Goal: Transaction & Acquisition: Purchase product/service

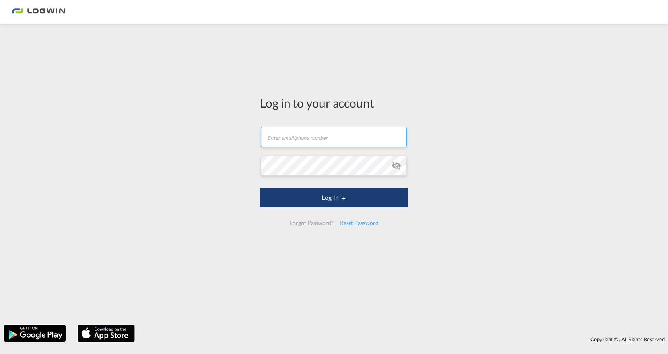
type input "[EMAIL_ADDRESS][PERSON_NAME][DOMAIN_NAME]"
click at [347, 199] on button "Log In" at bounding box center [334, 197] width 148 height 20
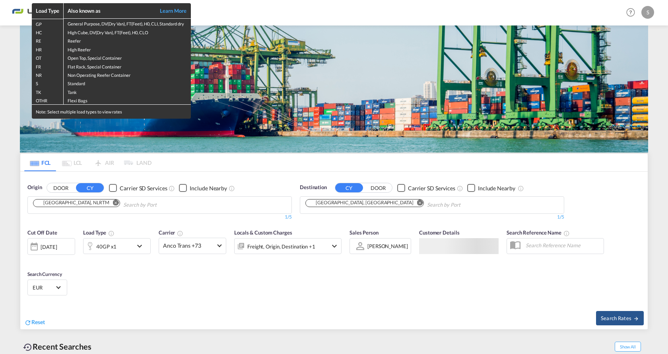
click at [91, 85] on td "Standard" at bounding box center [127, 82] width 127 height 8
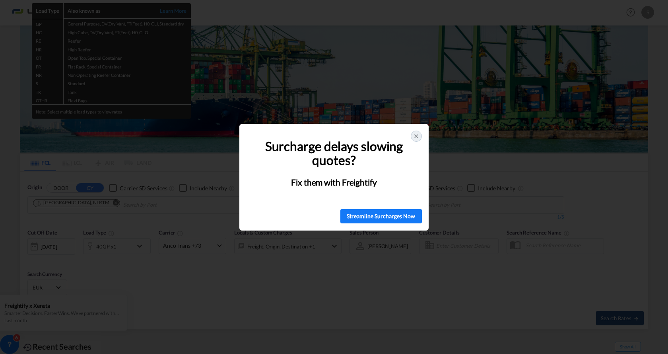
click at [304, 151] on span "Surcharge delays slowing quotes?" at bounding box center [335, 152] width 140 height 29
click at [419, 136] on icon at bounding box center [416, 136] width 6 height 6
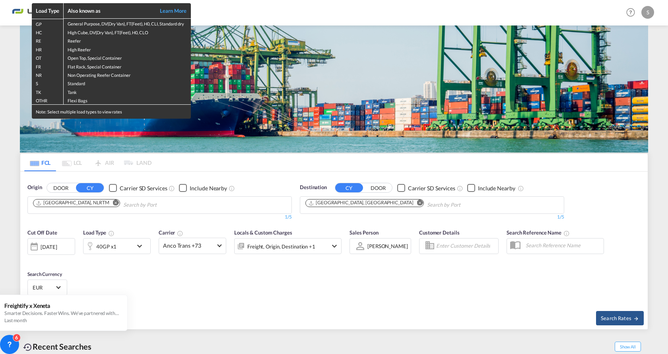
click at [183, 201] on div "Load Type Also known as Learn More GP General Purpose, DV(Dry Van), FT(Feet), H…" at bounding box center [334, 177] width 668 height 354
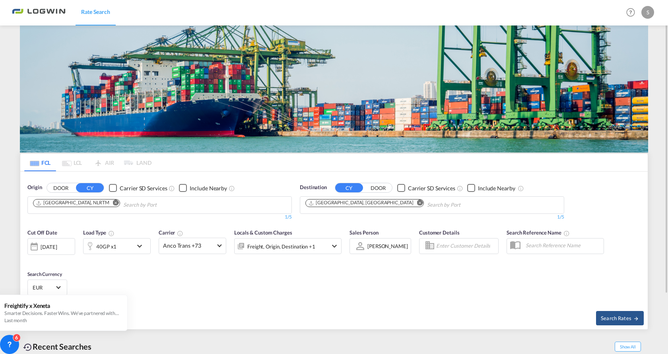
click at [113, 205] on md-icon "Remove" at bounding box center [116, 203] width 6 height 6
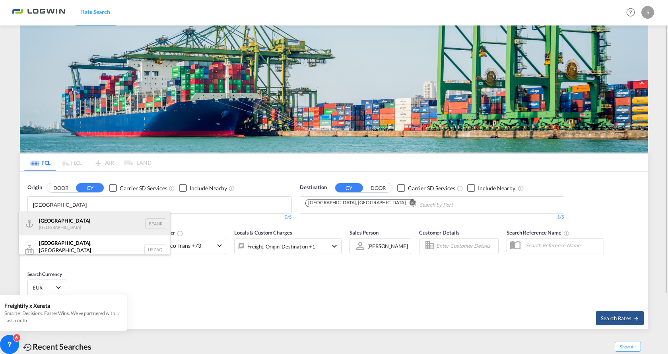
type input "[GEOGRAPHIC_DATA]"
click at [117, 220] on div "Antwerp [GEOGRAPHIC_DATA] BEANR" at bounding box center [94, 223] width 151 height 24
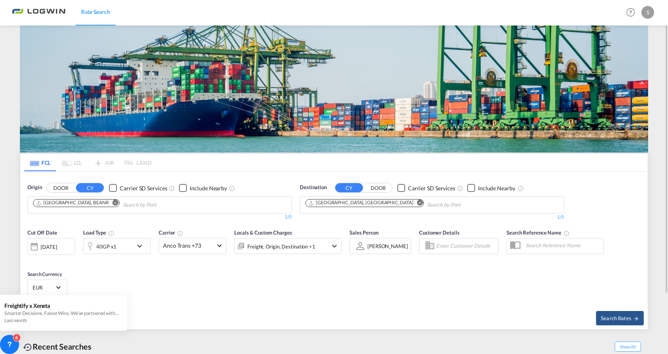
click at [417, 203] on md-icon "Remove" at bounding box center [420, 203] width 6 height 6
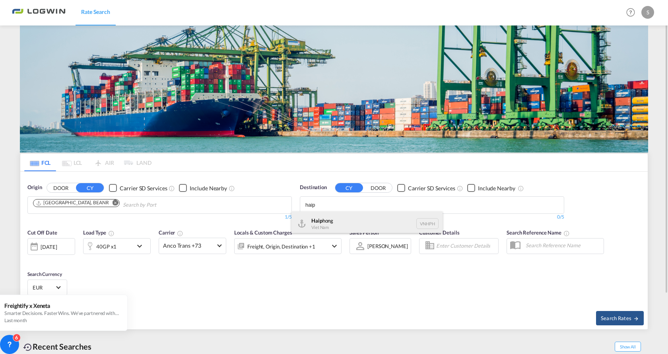
type input "haip"
click at [349, 220] on div "Haip hong Viet Nam VNHPH" at bounding box center [367, 223] width 151 height 24
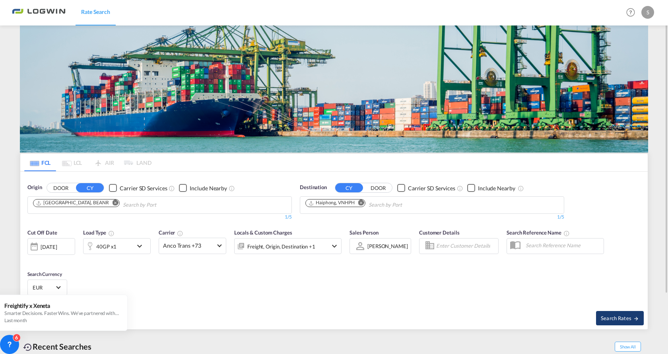
click at [610, 315] on span "Search Rates" at bounding box center [620, 318] width 38 height 6
type input "BEANR to VNHPH / [DATE]"
